Goal: Check status: Check status

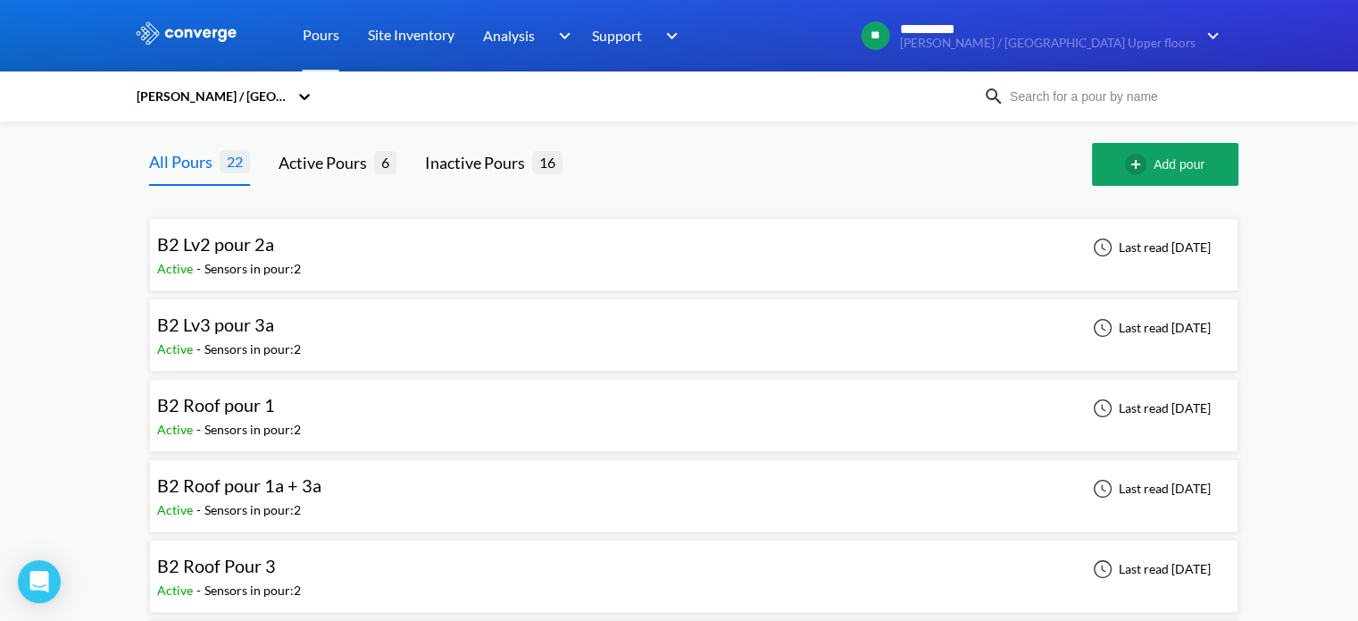
scroll to position [148, 0]
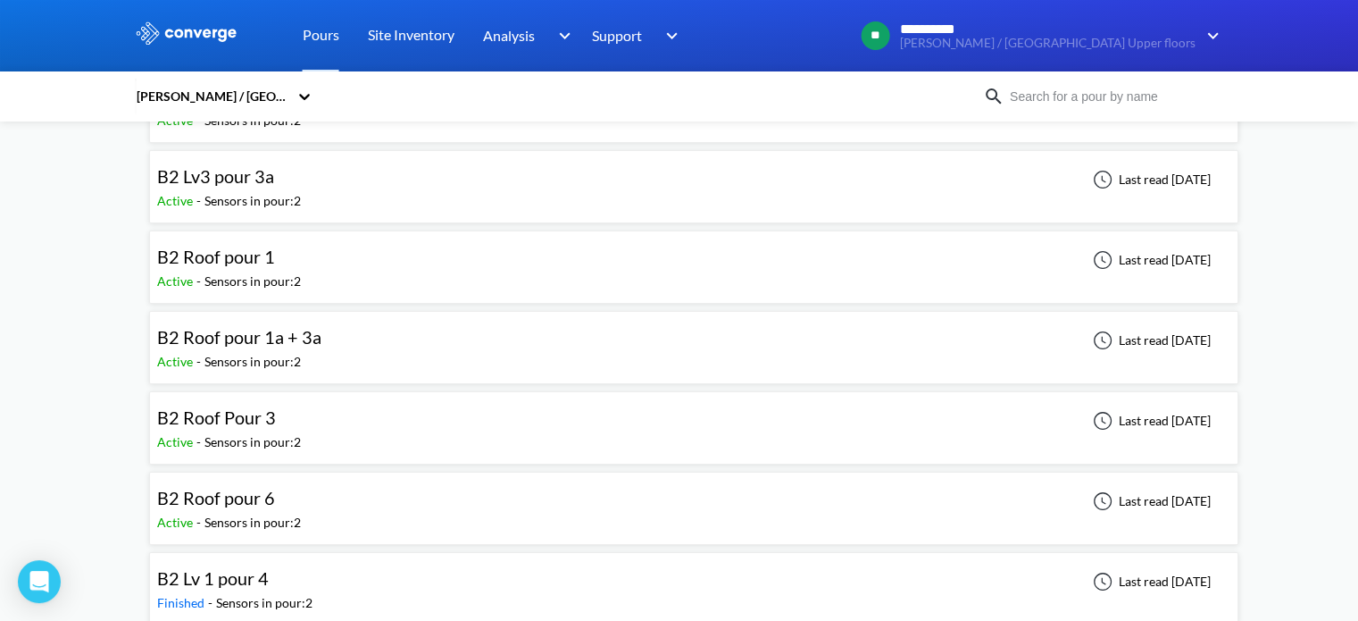
click at [307, 499] on div "B2 Roof pour 6 Active - Sensors in pour: 2 Last read [DATE]" at bounding box center [693, 508] width 1073 height 57
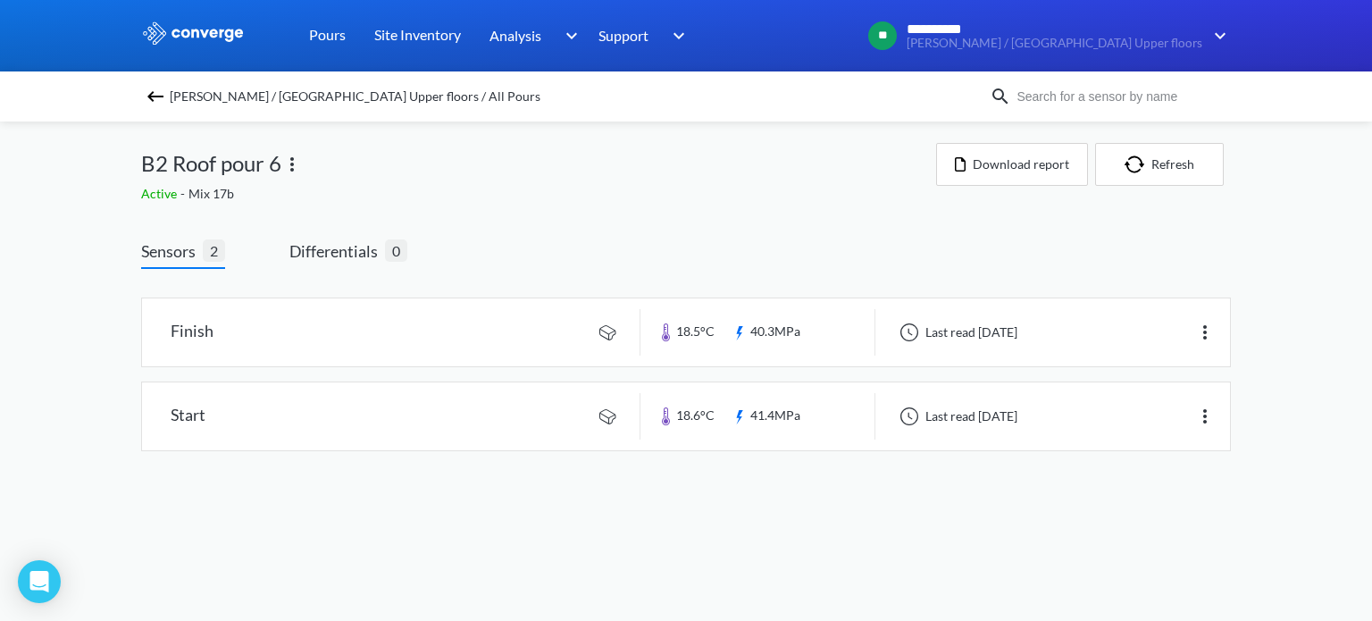
click at [185, 99] on span "[PERSON_NAME] / [GEOGRAPHIC_DATA] Upper floors / All Pours" at bounding box center [355, 96] width 371 height 25
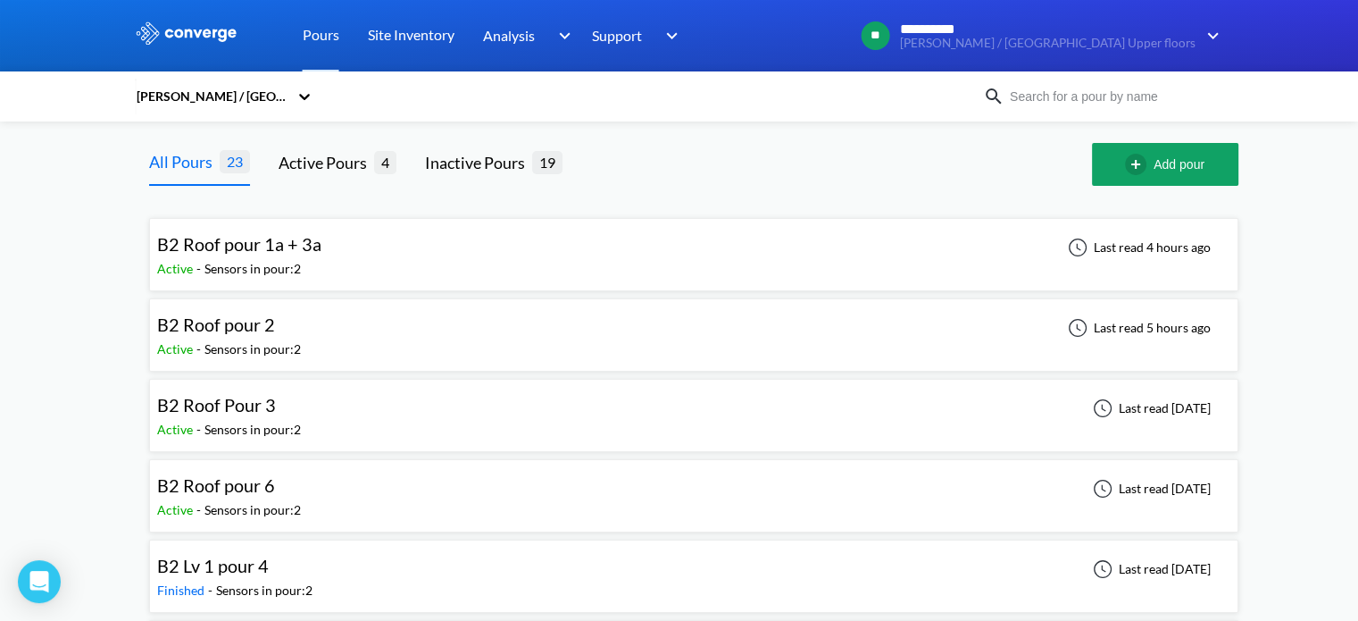
click at [322, 259] on div "Active - Sensors in pour: 2" at bounding box center [243, 269] width 173 height 20
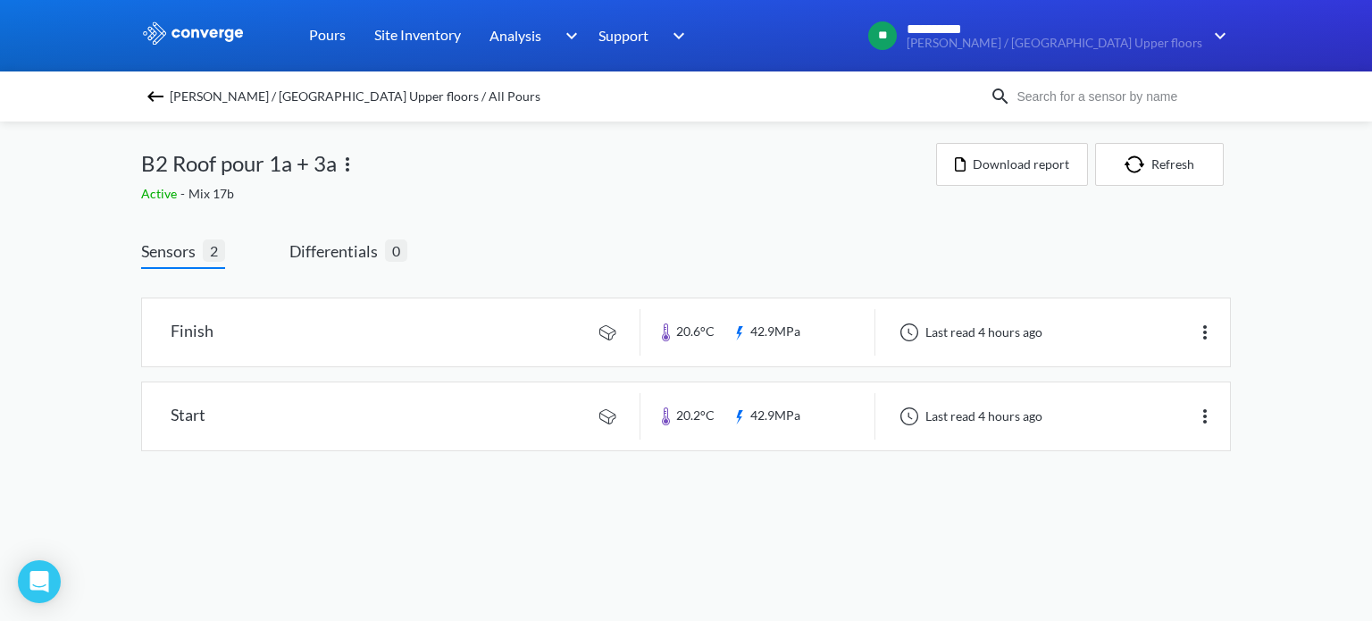
click at [151, 96] on img at bounding box center [155, 96] width 21 height 21
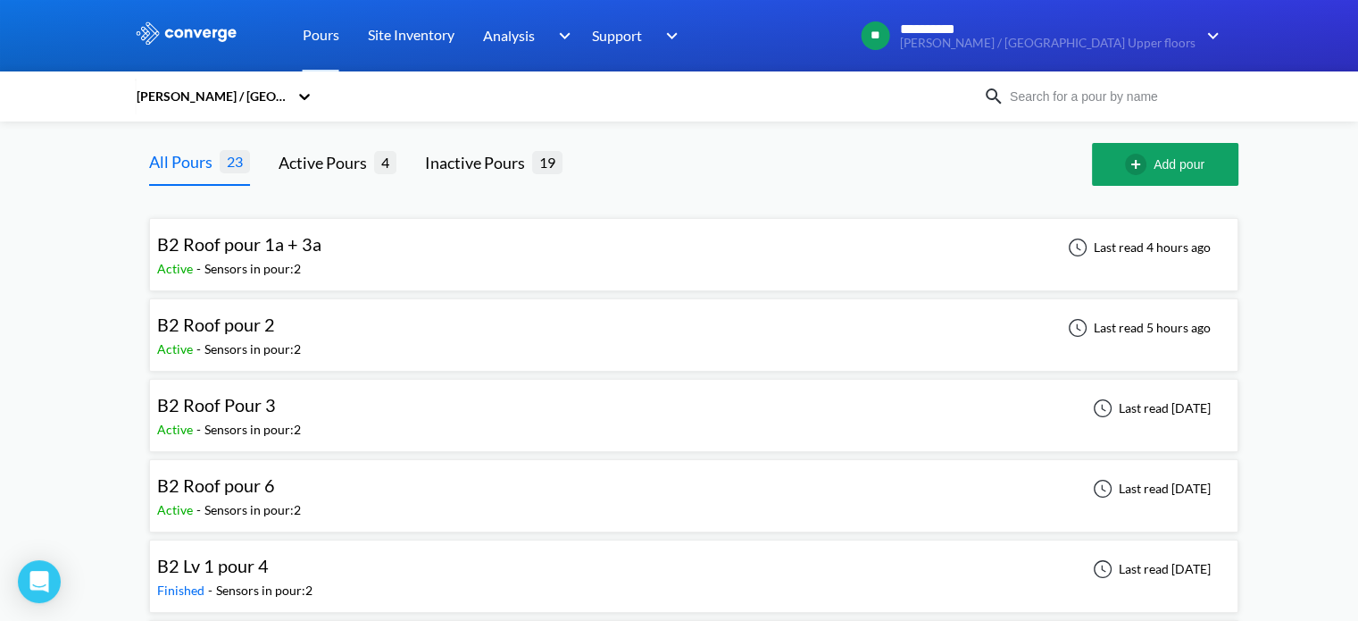
click at [323, 331] on div "B2 Roof pour 2 Active - Sensors in pour: 2 Last read 5 hours ago" at bounding box center [693, 334] width 1073 height 57
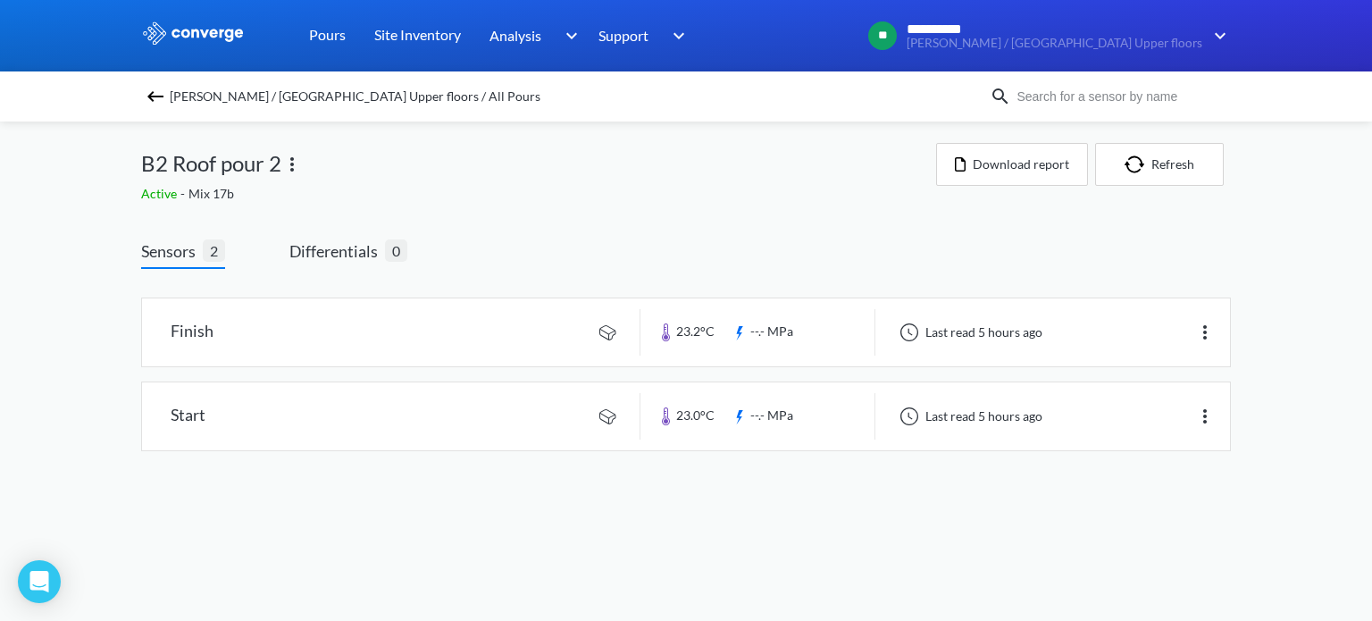
click at [323, 331] on link at bounding box center [686, 332] width 1088 height 68
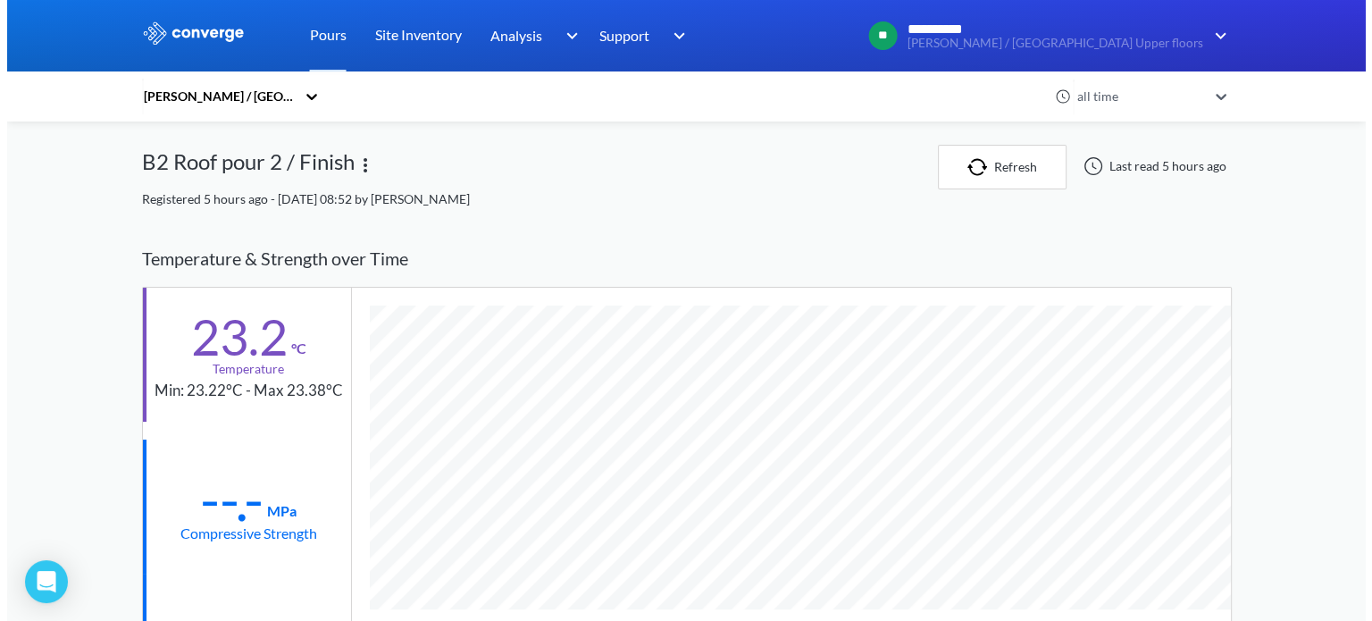
scroll to position [941, 1089]
